Goal: Task Accomplishment & Management: Manage account settings

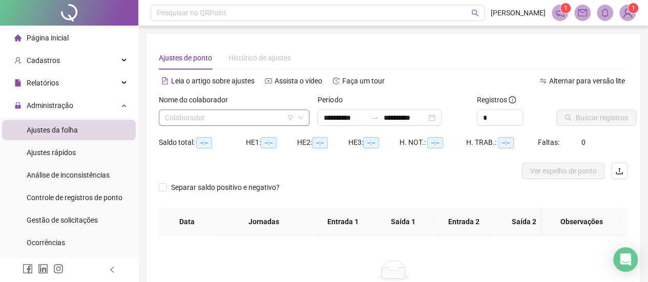
click at [253, 116] on input "search" at bounding box center [229, 117] width 129 height 15
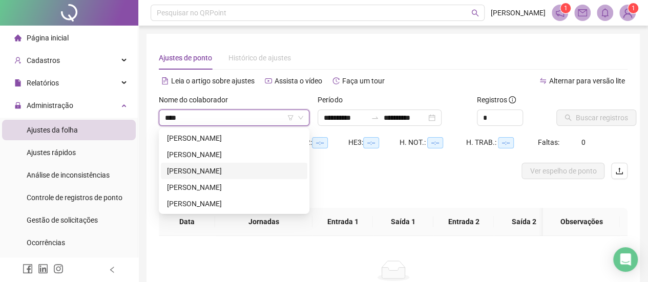
type input "****"
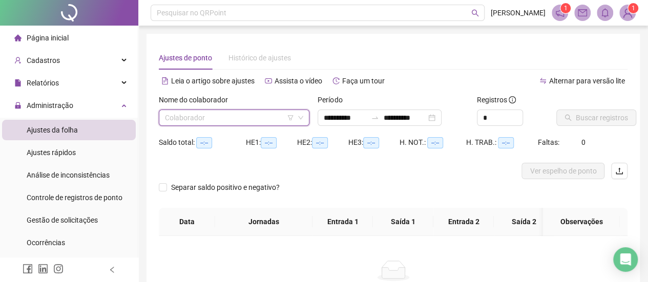
click at [233, 122] on input "search" at bounding box center [229, 117] width 129 height 15
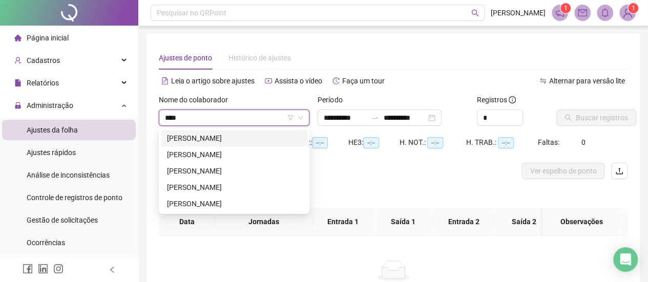
type input "*****"
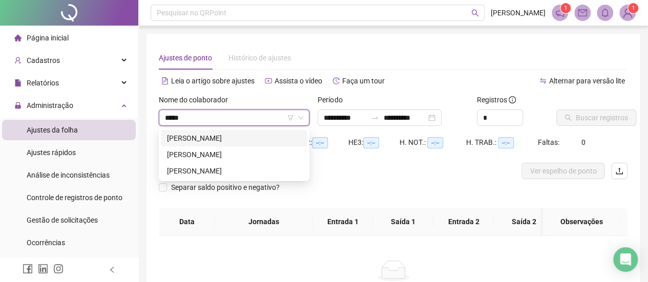
click at [232, 139] on div "[PERSON_NAME]" at bounding box center [234, 138] width 134 height 11
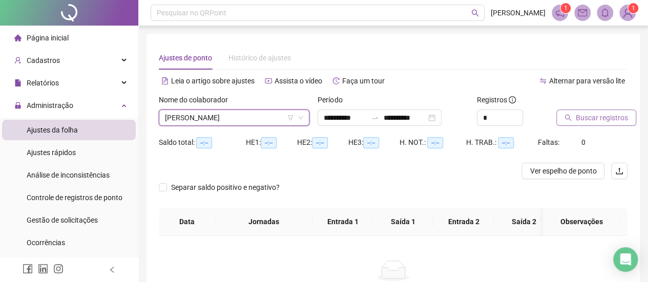
click at [587, 117] on span "Buscar registros" at bounding box center [602, 117] width 52 height 11
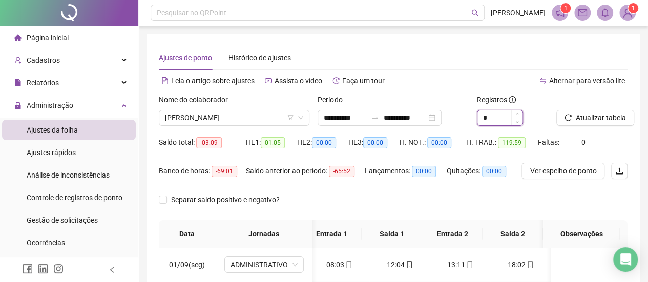
click at [495, 116] on input "*" at bounding box center [500, 117] width 45 height 15
type input "*"
click at [597, 120] on span "Atualizar tabela" at bounding box center [601, 117] width 50 height 11
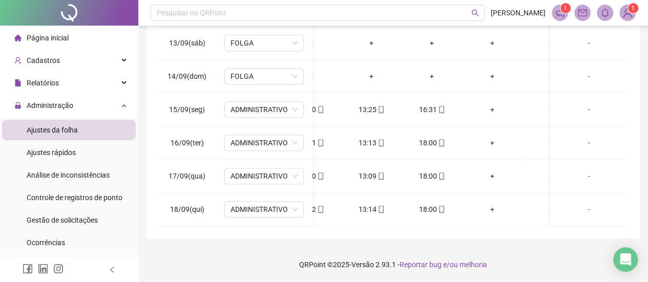
scroll to position [0, 0]
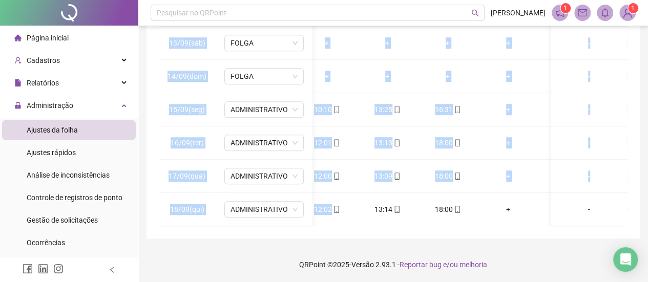
drag, startPoint x: 342, startPoint y: 218, endPoint x: 382, endPoint y: 221, distance: 40.1
click at [261, 224] on div "01/09(seg) ADMINISTRATIVO 08:03 12:04 13:11 18:02 + + + + - 02/09(ter) (APLICA-…" at bounding box center [393, 117] width 469 height 219
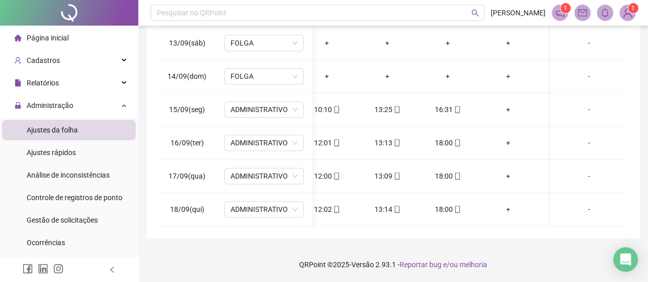
click at [270, 257] on footer "QRPoint © 2025 - Versão 2.93.1 - Reportar bug e/ou melhoria" at bounding box center [393, 265] width 510 height 36
click at [508, 104] on div "+" at bounding box center [508, 109] width 44 height 11
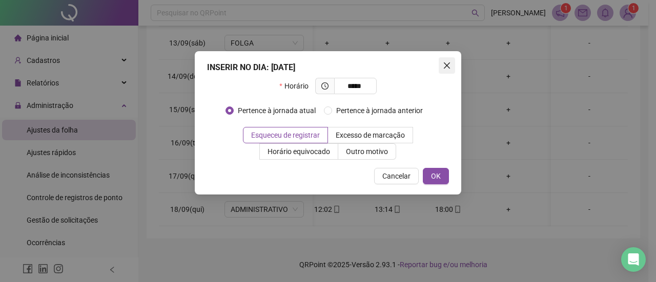
type input "*****"
click at [443, 65] on icon "close" at bounding box center [447, 65] width 8 height 8
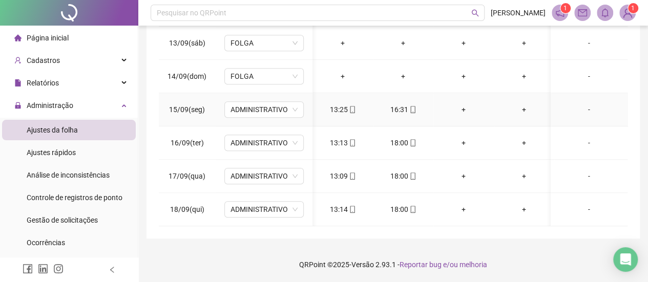
click at [458, 104] on div "+" at bounding box center [464, 109] width 44 height 11
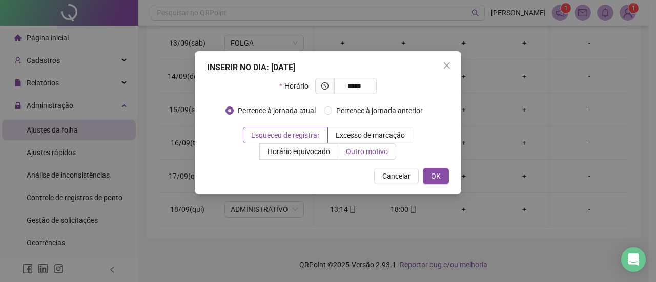
type input "*****"
click at [363, 152] on span "Outro motivo" at bounding box center [367, 152] width 42 height 8
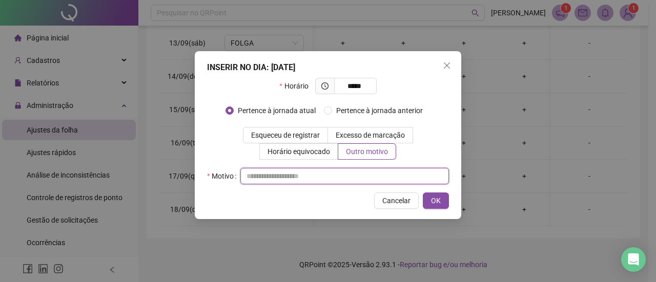
click at [298, 175] on input "text" at bounding box center [344, 176] width 209 height 16
type input "*"
type input "**********"
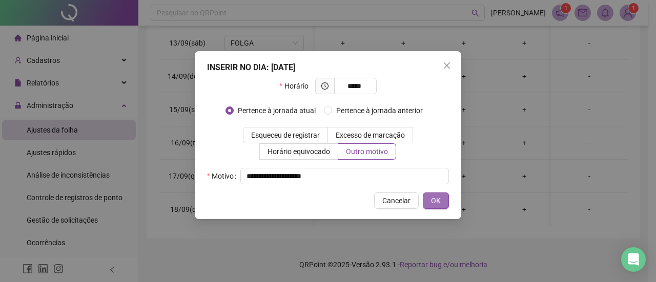
click at [443, 201] on button "OK" at bounding box center [436, 201] width 26 height 16
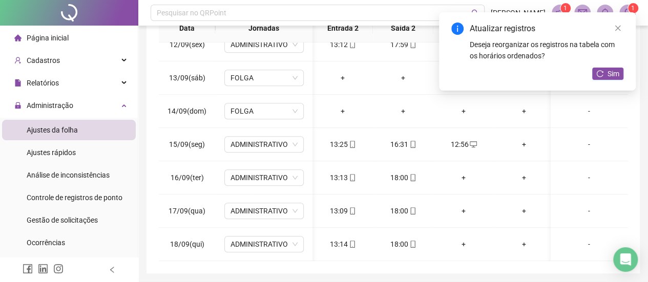
scroll to position [190, 0]
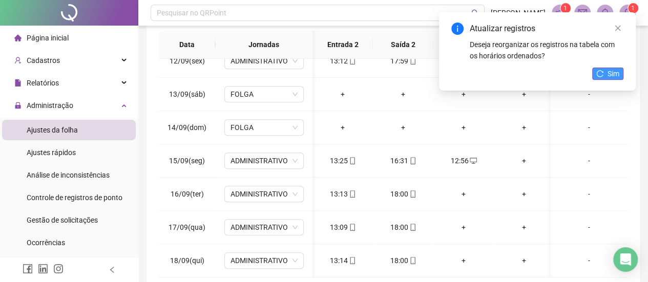
click at [597, 72] on icon "reload" at bounding box center [600, 73] width 7 height 7
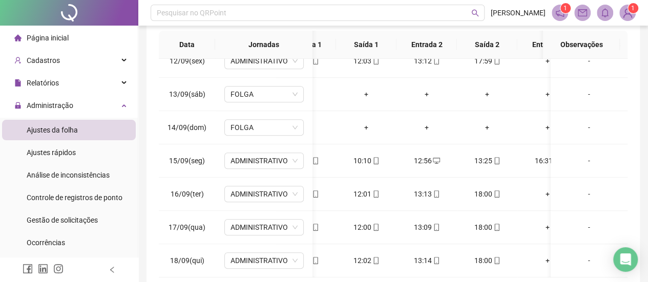
scroll to position [385, 40]
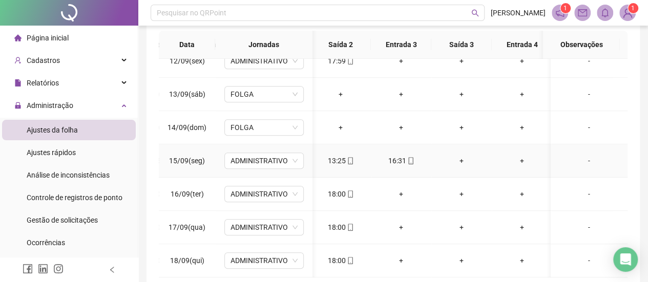
click at [464, 155] on div "+" at bounding box center [462, 160] width 44 height 11
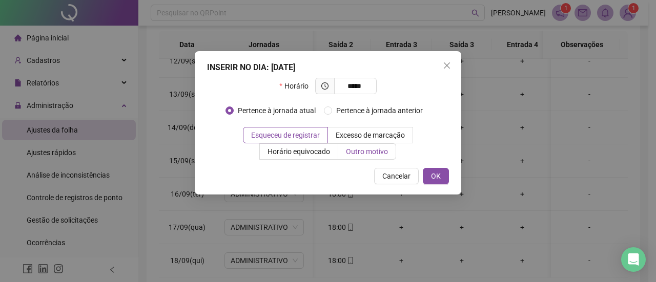
type input "*****"
click at [365, 152] on span "Outro motivo" at bounding box center [367, 152] width 42 height 8
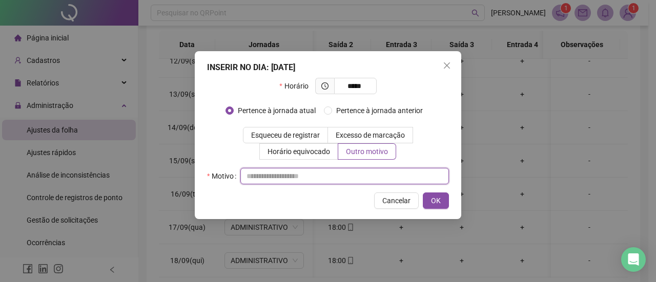
click at [278, 182] on input "text" at bounding box center [344, 176] width 209 height 16
type input "*"
type input "**********"
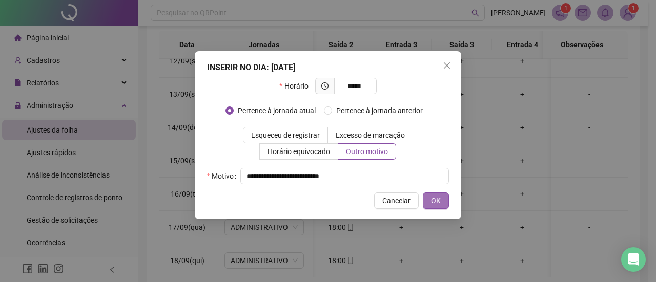
click at [441, 200] on button "OK" at bounding box center [436, 201] width 26 height 16
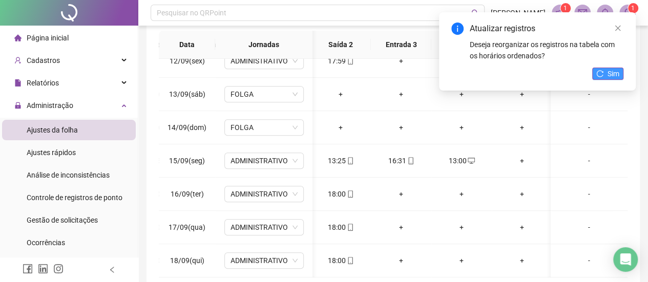
click at [608, 75] on span "Sim" at bounding box center [614, 73] width 12 height 11
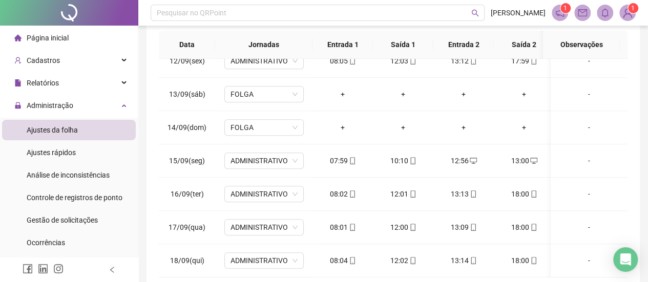
scroll to position [0, 110]
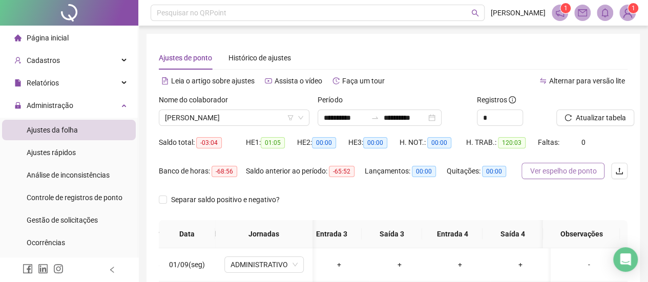
click at [567, 173] on span "Ver espelho de ponto" at bounding box center [563, 171] width 67 height 11
click at [68, 134] on span "Ajustes da folha" at bounding box center [52, 130] width 51 height 8
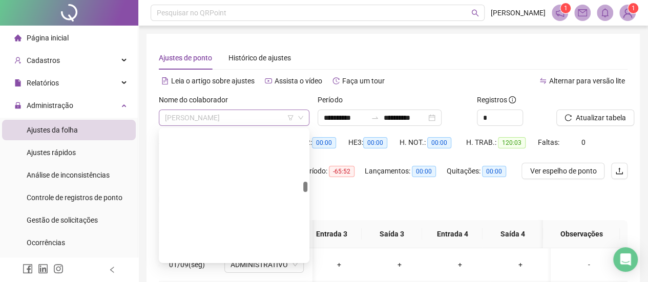
scroll to position [1968, 0]
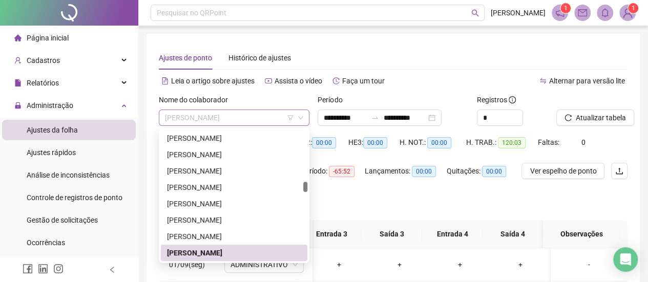
click at [246, 119] on span "[PERSON_NAME]" at bounding box center [234, 117] width 138 height 15
